Goal: Transaction & Acquisition: Download file/media

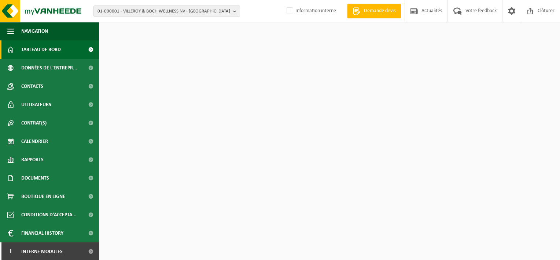
click at [146, 11] on span "01-000001 - VILLEROY & BOCH WELLNESS NV - [GEOGRAPHIC_DATA]" at bounding box center [164, 11] width 133 height 11
paste input "10-982109"
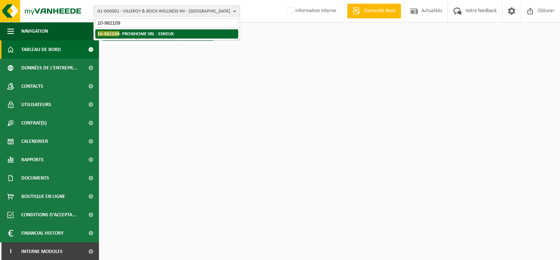
type input "10-982109"
click at [147, 33] on strong "10-982109 - PROXIHOME SRL - ESNEUX" at bounding box center [136, 34] width 76 height 6
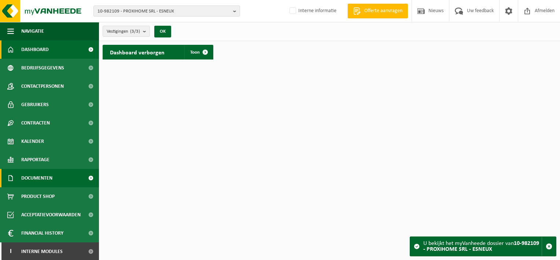
click at [52, 180] on span "Documenten" at bounding box center [36, 178] width 31 height 18
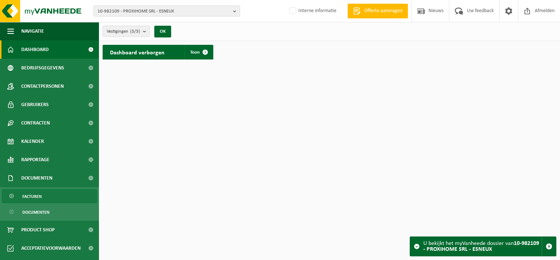
click at [53, 198] on link "Facturen" at bounding box center [49, 196] width 95 height 14
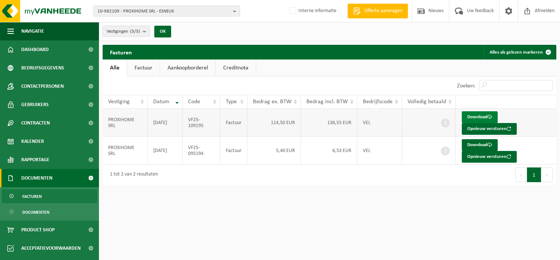
click at [475, 114] on link "Download" at bounding box center [480, 117] width 36 height 12
